Goal: Check status: Check status

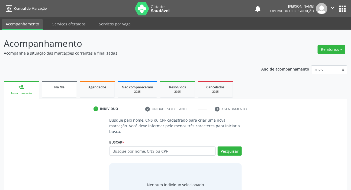
click at [65, 89] on div "Na fila" at bounding box center [59, 87] width 27 height 6
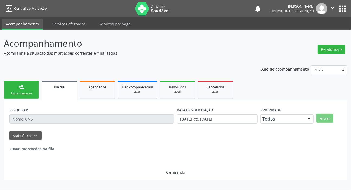
click at [73, 118] on input "text" at bounding box center [91, 118] width 165 height 9
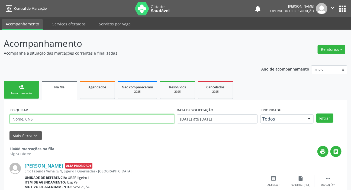
click at [73, 118] on input "text" at bounding box center [91, 118] width 165 height 9
type input "709205286047536"
click at [316, 114] on button "Filtrar" at bounding box center [324, 118] width 17 height 9
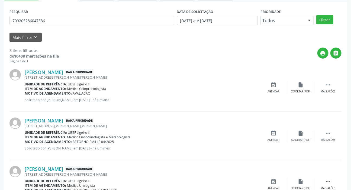
scroll to position [52, 0]
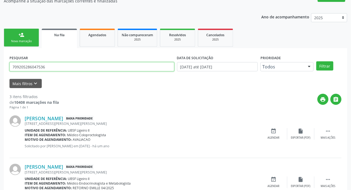
click at [35, 64] on input "709205286047536" at bounding box center [91, 66] width 165 height 9
drag, startPoint x: 35, startPoint y: 64, endPoint x: 36, endPoint y: 69, distance: 5.4
click at [35, 65] on input "709205286047536" at bounding box center [91, 66] width 165 height 9
click at [36, 70] on input "709205286047536" at bounding box center [91, 66] width 165 height 9
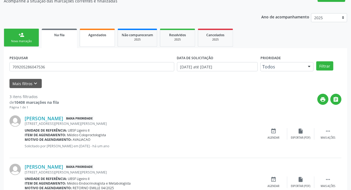
click at [104, 40] on link "Agendados" at bounding box center [97, 38] width 35 height 18
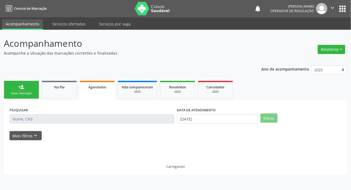
scroll to position [0, 0]
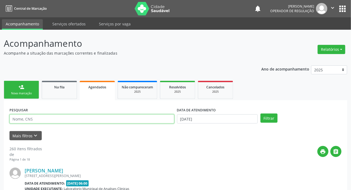
click at [67, 119] on input "text" at bounding box center [91, 118] width 165 height 9
paste input "709205266047536"
type input "709205266047536"
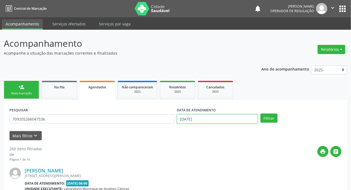
click at [189, 116] on input "[DATE]" at bounding box center [217, 118] width 81 height 9
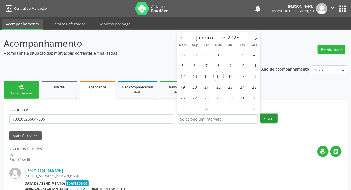
click at [267, 118] on button "Filtrar" at bounding box center [268, 118] width 17 height 9
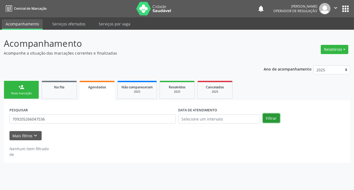
click at [266, 117] on button "Filtrar" at bounding box center [271, 118] width 17 height 9
click at [264, 119] on button "Filtrar" at bounding box center [271, 118] width 17 height 9
click at [70, 94] on link "Na fila" at bounding box center [59, 90] width 35 height 18
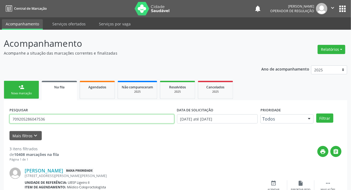
click at [58, 120] on input "709205286047536" at bounding box center [91, 118] width 165 height 9
paste input "6"
click at [316, 114] on button "Filtrar" at bounding box center [324, 118] width 17 height 9
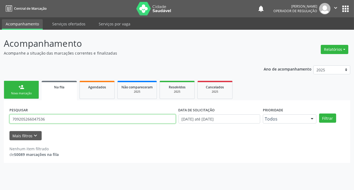
click at [59, 118] on input "709205266047536" at bounding box center [92, 118] width 166 height 9
click at [59, 119] on input "709205266047536" at bounding box center [92, 118] width 166 height 9
click at [57, 120] on input "709205266047536" at bounding box center [92, 118] width 166 height 9
type input "704803016062240"
click at [319, 114] on button "Filtrar" at bounding box center [327, 118] width 17 height 9
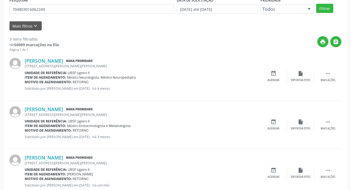
scroll to position [102, 0]
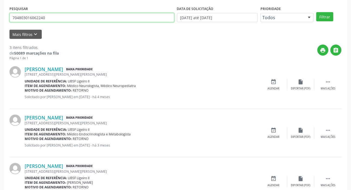
click at [57, 15] on input "704803016062240" at bounding box center [91, 17] width 165 height 9
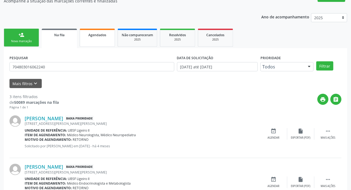
click at [97, 43] on link "Agendados" at bounding box center [97, 38] width 35 height 18
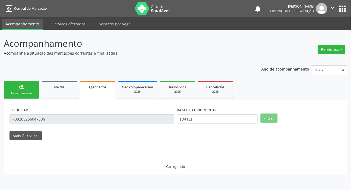
scroll to position [0, 0]
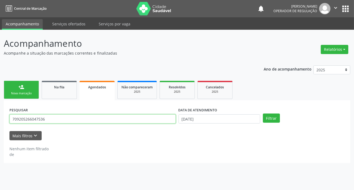
click at [84, 121] on input "709205266047536" at bounding box center [92, 118] width 166 height 9
paste input "4803016062240"
type input "704803016062240"
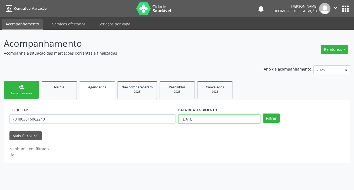
click at [210, 119] on input "[DATE]" at bounding box center [220, 118] width 82 height 9
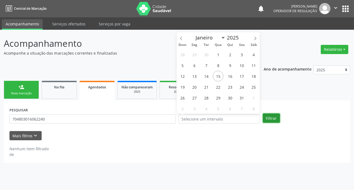
click at [274, 120] on button "Filtrar" at bounding box center [271, 118] width 17 height 9
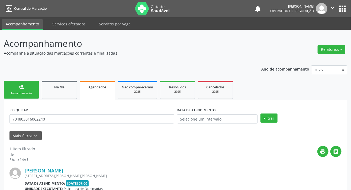
scroll to position [59, 0]
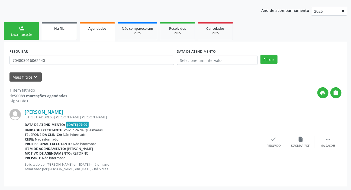
click at [66, 39] on link "Na fila" at bounding box center [59, 31] width 35 height 18
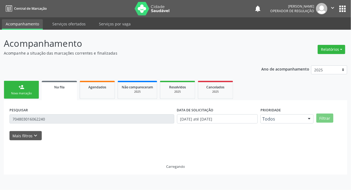
scroll to position [0, 0]
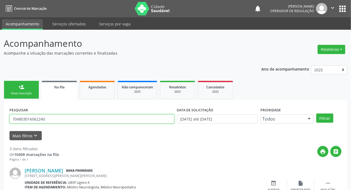
click at [75, 119] on input "704803016062240" at bounding box center [91, 118] width 165 height 9
type input "700805901902588"
click at [316, 114] on button "Filtrar" at bounding box center [324, 118] width 17 height 9
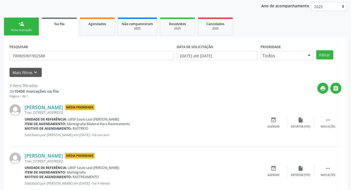
scroll to position [126, 0]
